Goal: Navigation & Orientation: Go to known website

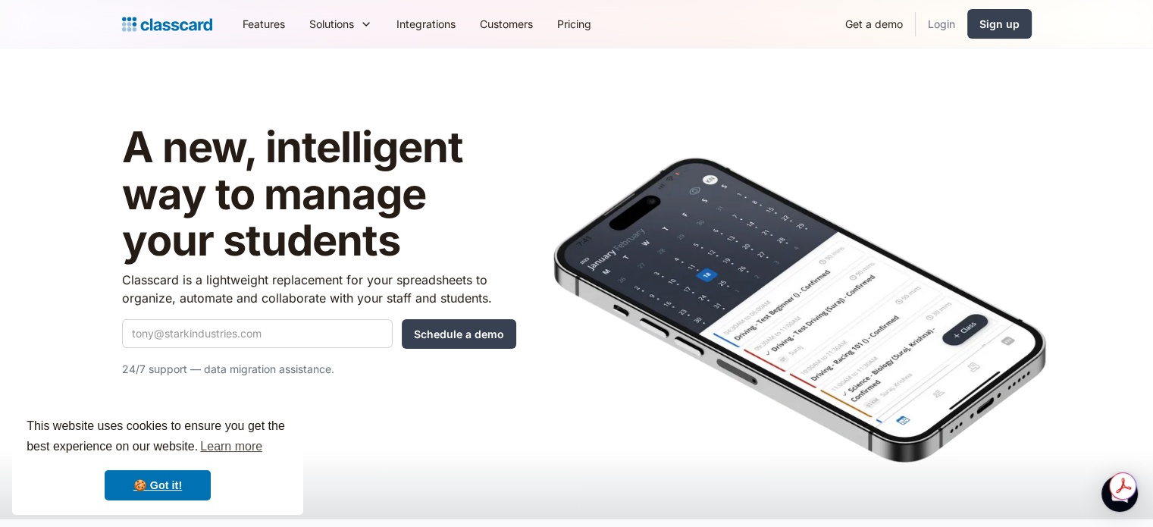
click at [956, 25] on link "Login" at bounding box center [942, 24] width 52 height 34
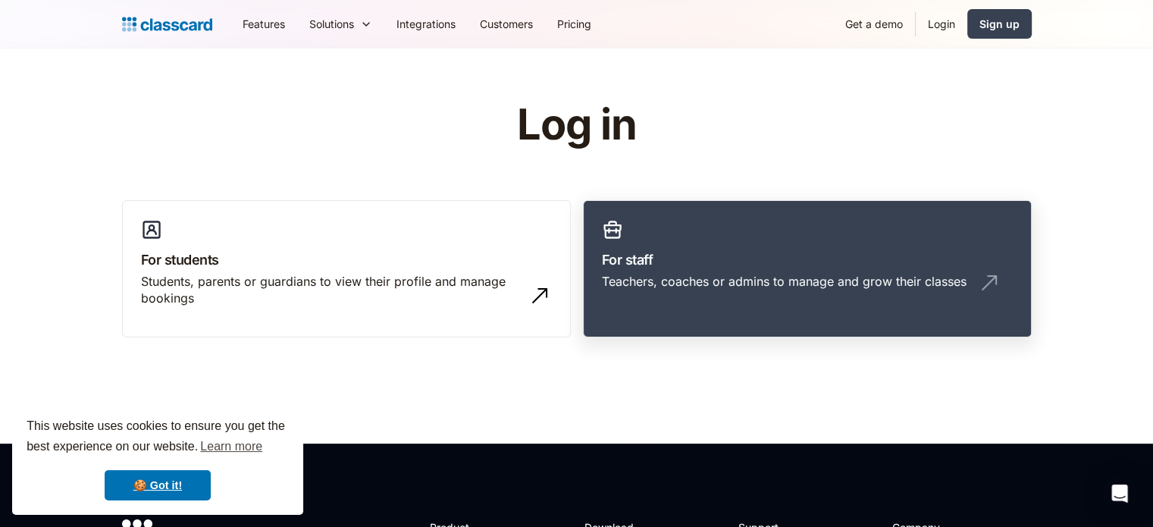
click at [794, 274] on div "Teachers, coaches or admins to manage and grow their classes" at bounding box center [784, 281] width 365 height 17
